Goal: Ask a question

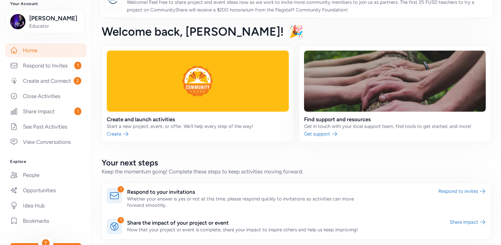
scroll to position [67, 0]
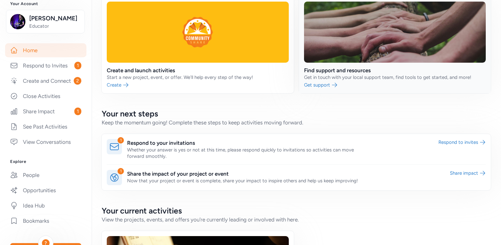
click at [324, 85] on link at bounding box center [395, 45] width 192 height 97
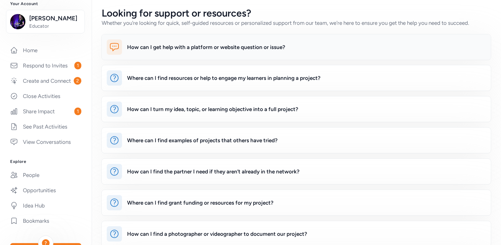
click at [171, 58] on div "How can I get help with a platform or website question or issue?" at bounding box center [296, 46] width 389 height 25
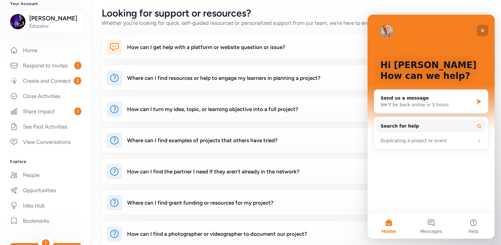
click at [481, 30] on icon "Close" at bounding box center [482, 30] width 5 height 5
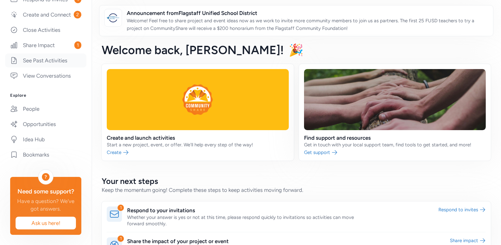
scroll to position [154, 0]
click at [54, 139] on link "Idea Hub" at bounding box center [45, 139] width 81 height 14
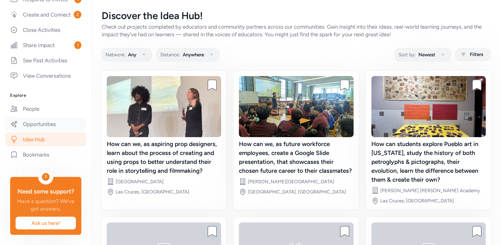
click at [64, 126] on link "Opportunities" at bounding box center [45, 124] width 81 height 14
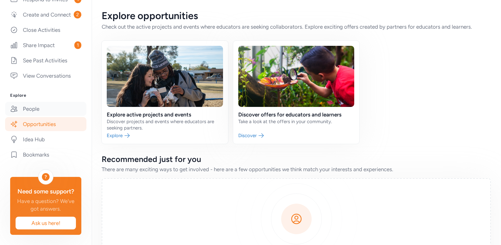
click at [47, 112] on link "People" at bounding box center [45, 109] width 81 height 14
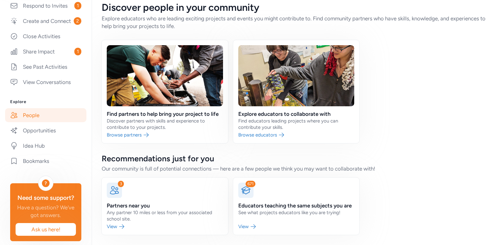
scroll to position [128, 0]
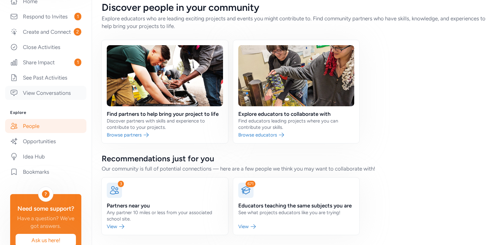
click at [46, 99] on link "View Conversations" at bounding box center [45, 93] width 81 height 14
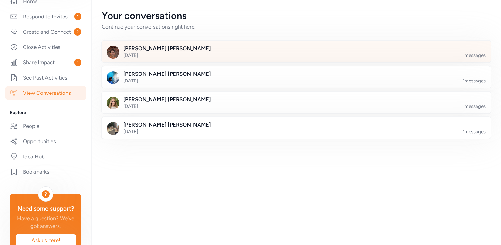
click at [163, 57] on div at bounding box center [301, 55] width 389 height 22
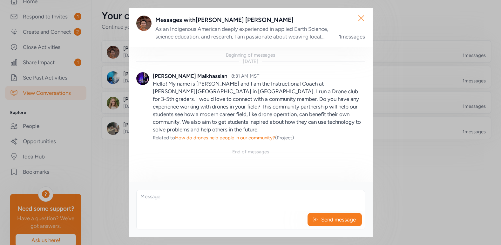
click at [356, 19] on icon "button" at bounding box center [361, 18] width 10 height 10
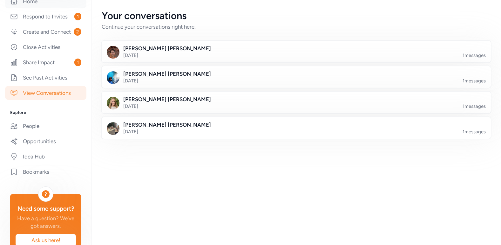
click at [43, 8] on link "Home" at bounding box center [45, 1] width 81 height 14
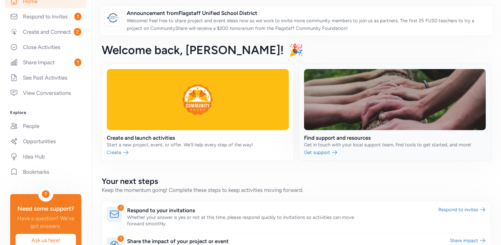
click at [314, 151] on link at bounding box center [395, 112] width 192 height 97
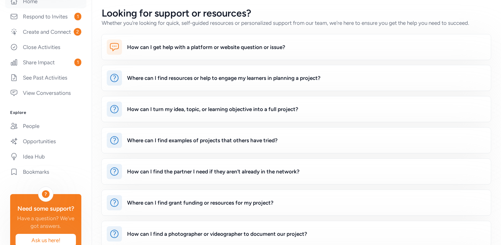
click at [52, 8] on link "Home" at bounding box center [45, 1] width 81 height 14
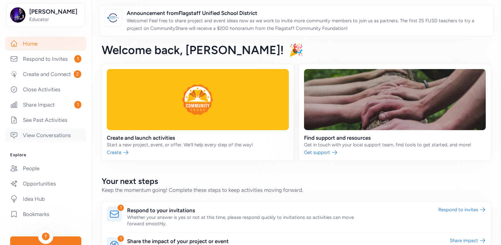
scroll to position [154, 0]
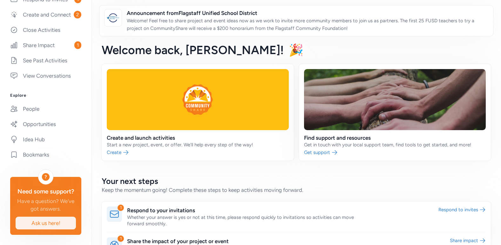
click at [60, 221] on span "Ask us here!" at bounding box center [46, 223] width 50 height 8
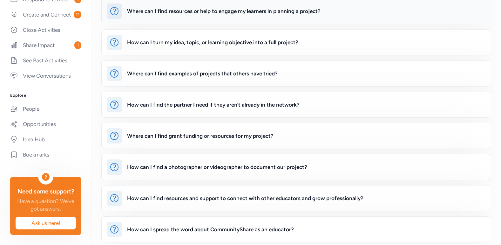
scroll to position [79, 0]
